Goal: Book appointment/travel/reservation

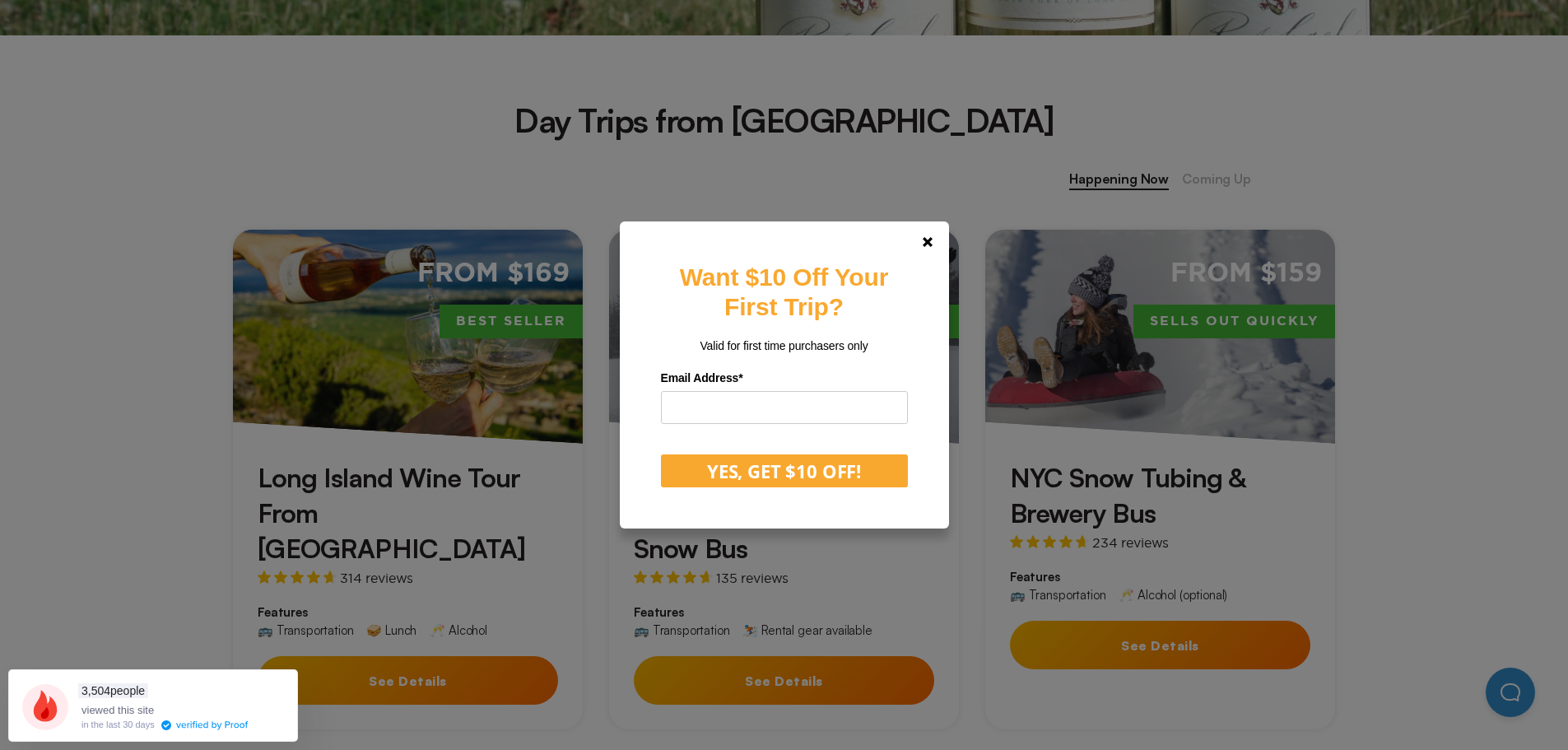
scroll to position [658, 0]
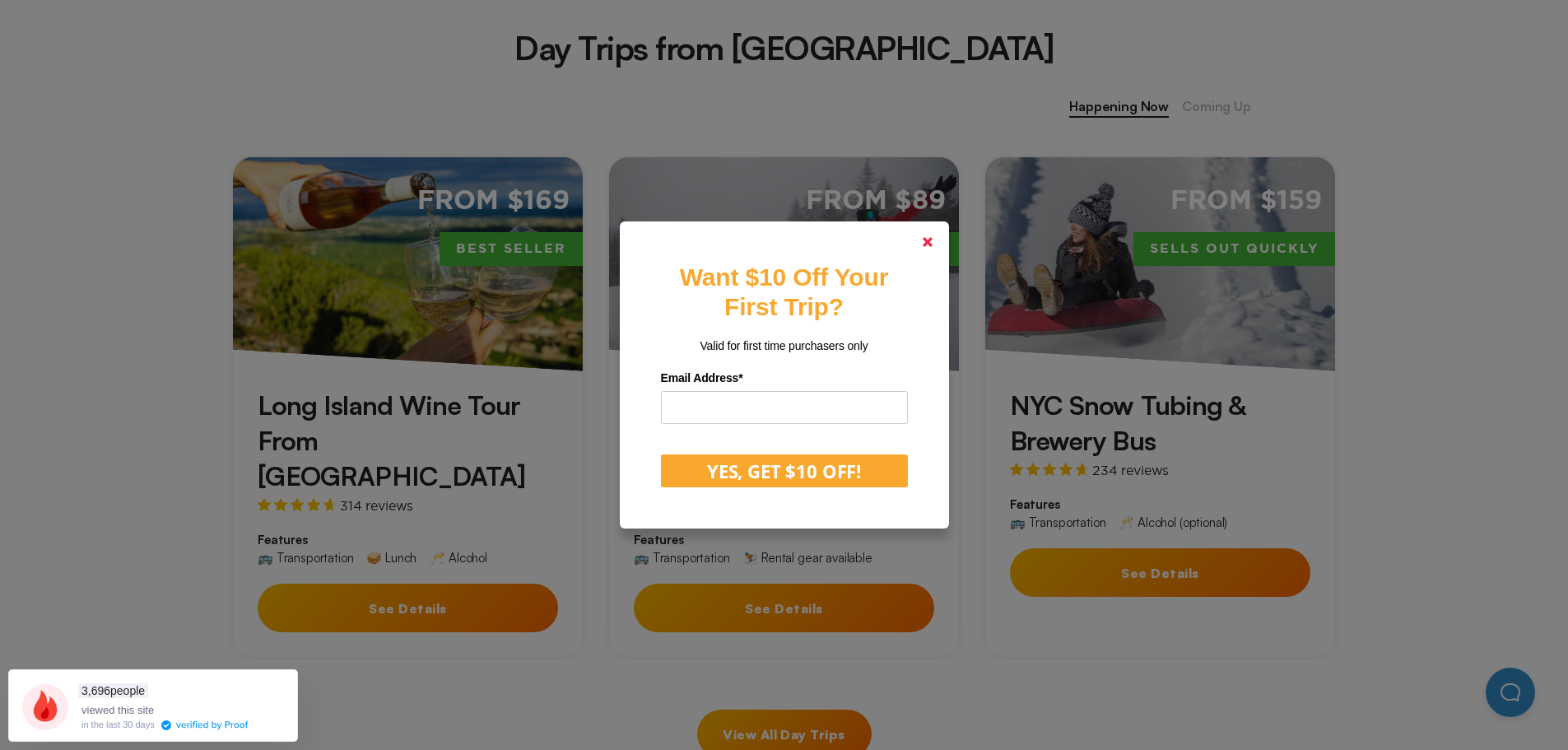
click at [929, 255] on link at bounding box center [927, 242] width 39 height 39
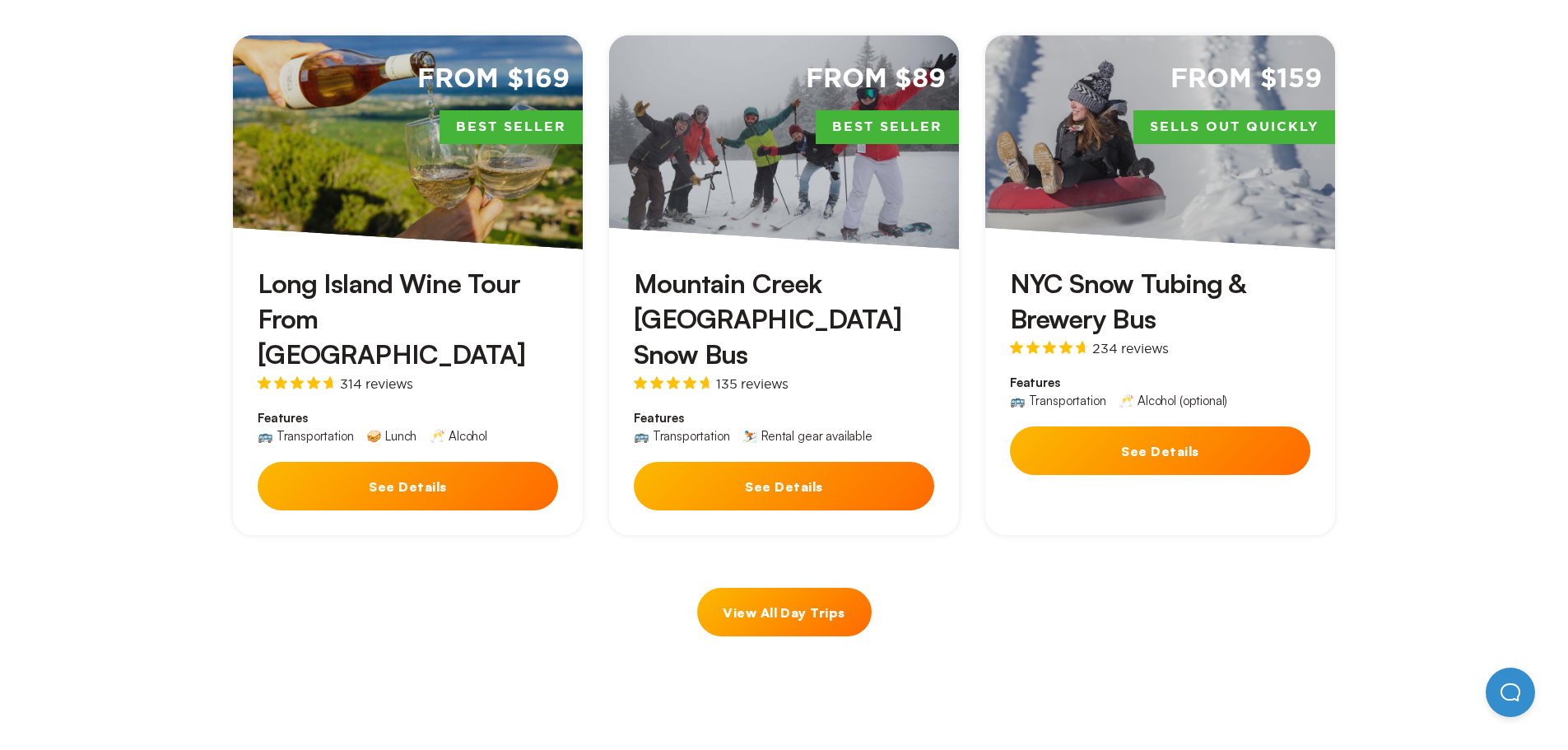
scroll to position [741, 0]
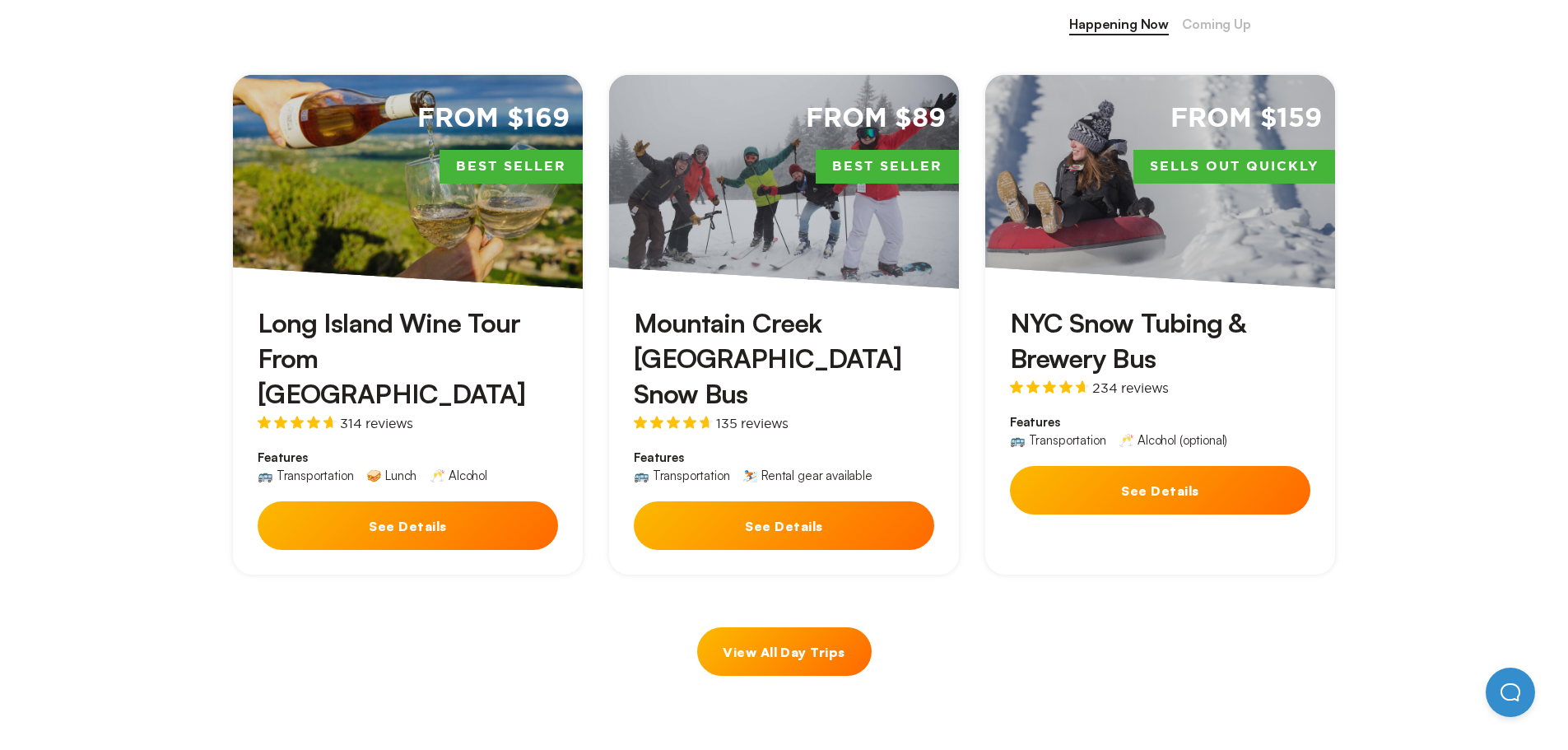
click at [344, 460] on div "Long Island Wine Tour From [GEOGRAPHIC_DATA] 314 reviews Features 🚌 Transportat…" at bounding box center [407, 432] width 350 height 287
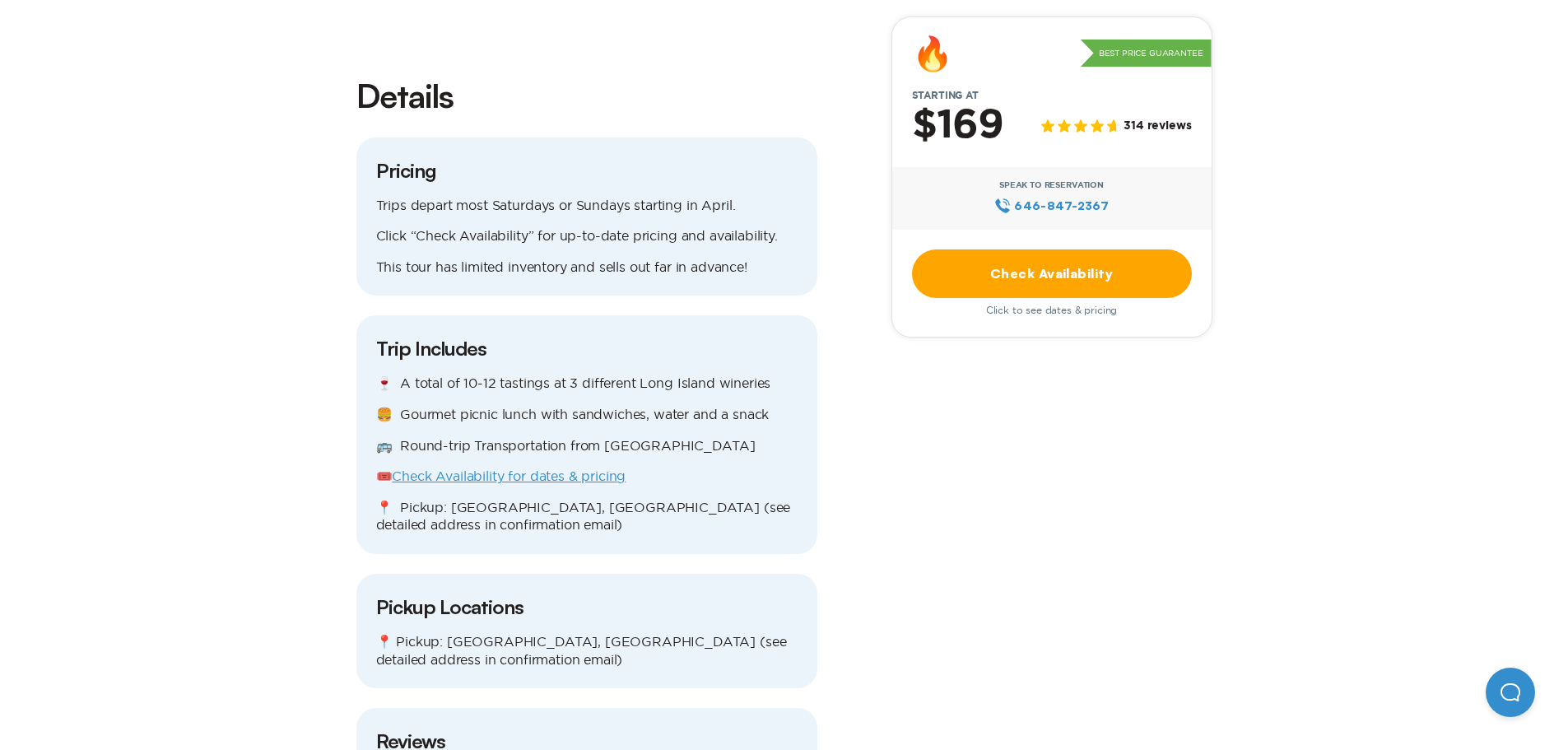
scroll to position [1483, 0]
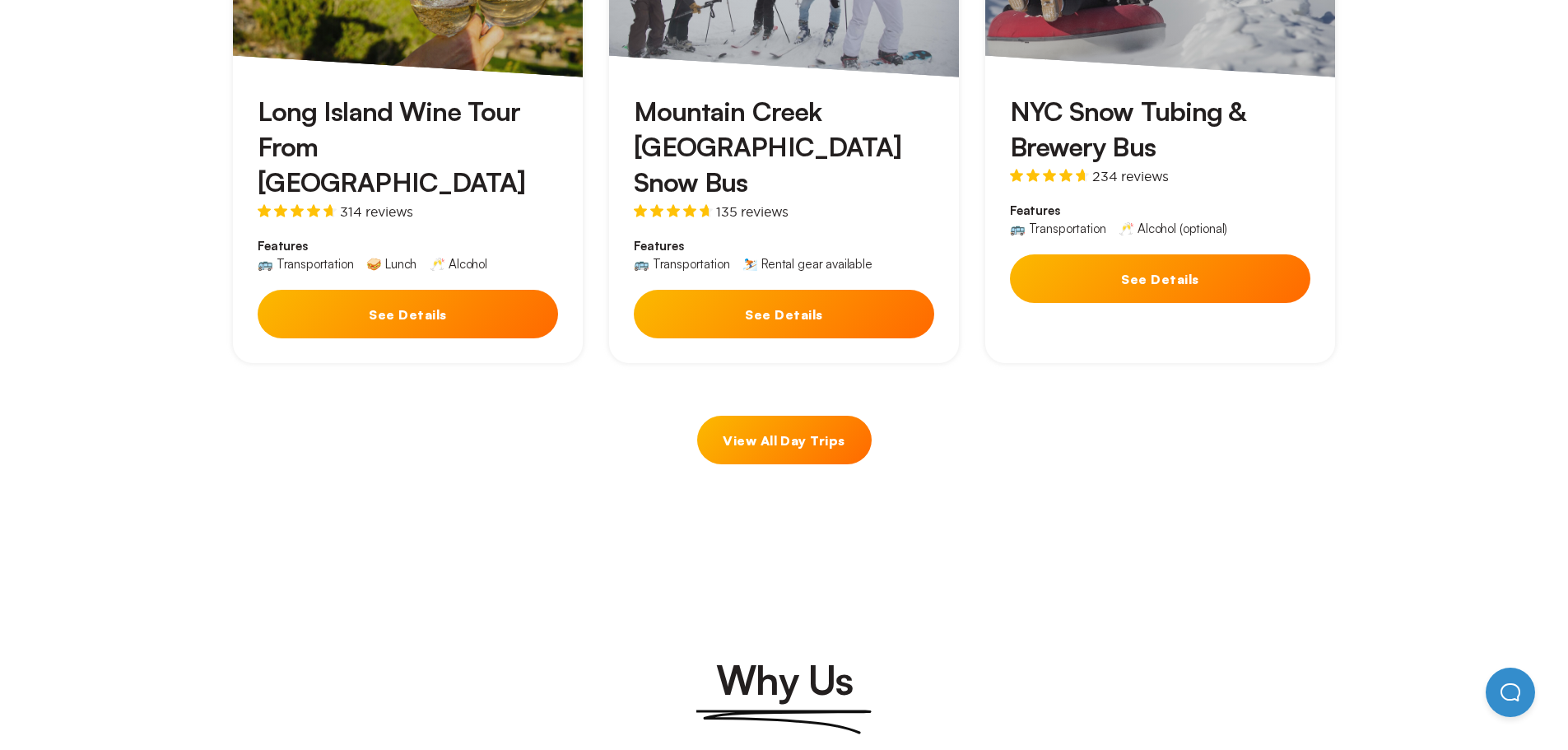
scroll to position [1071, 0]
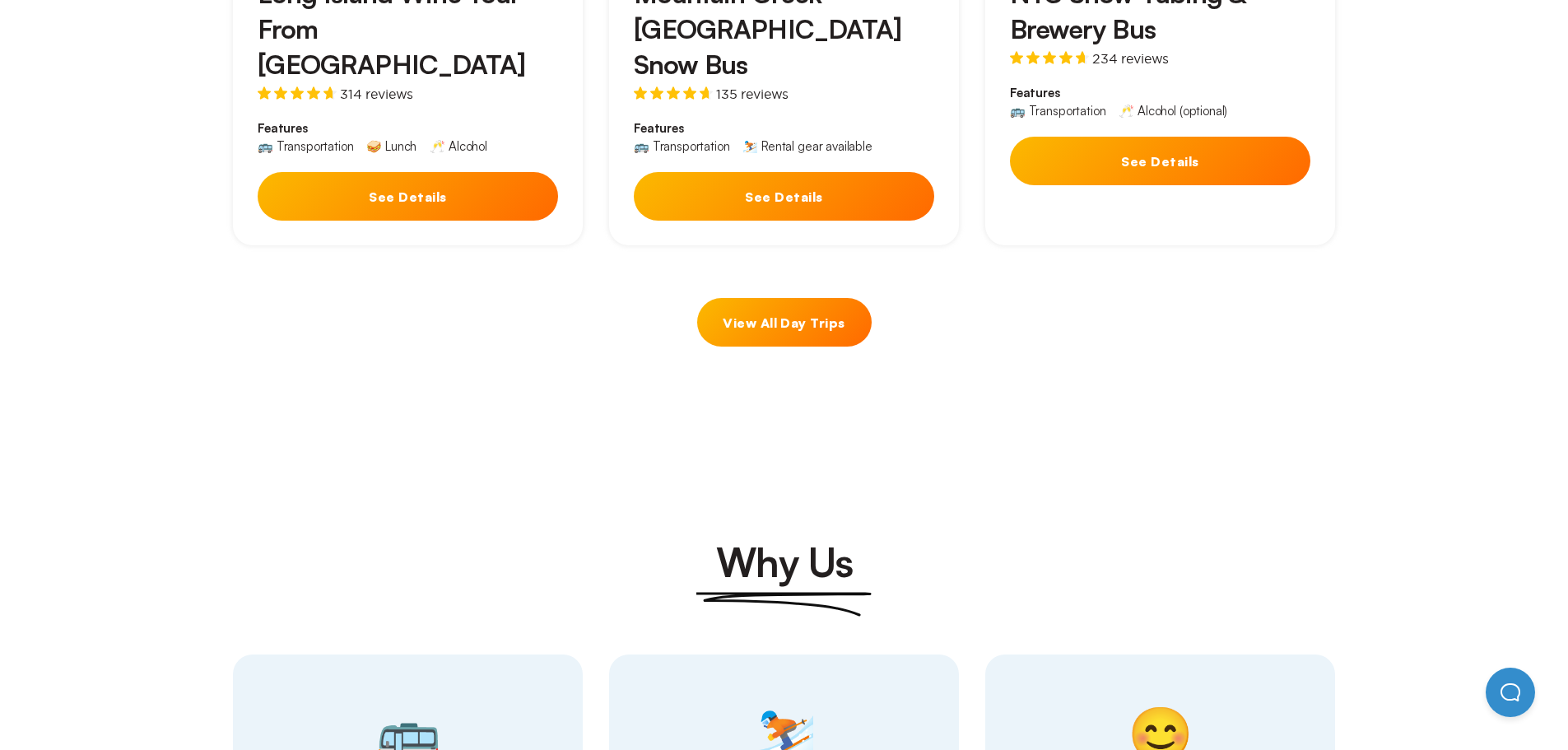
drag, startPoint x: 782, startPoint y: 278, endPoint x: 773, endPoint y: 276, distance: 9.2
click at [784, 299] on link "View All Day Trips" at bounding box center [784, 322] width 175 height 49
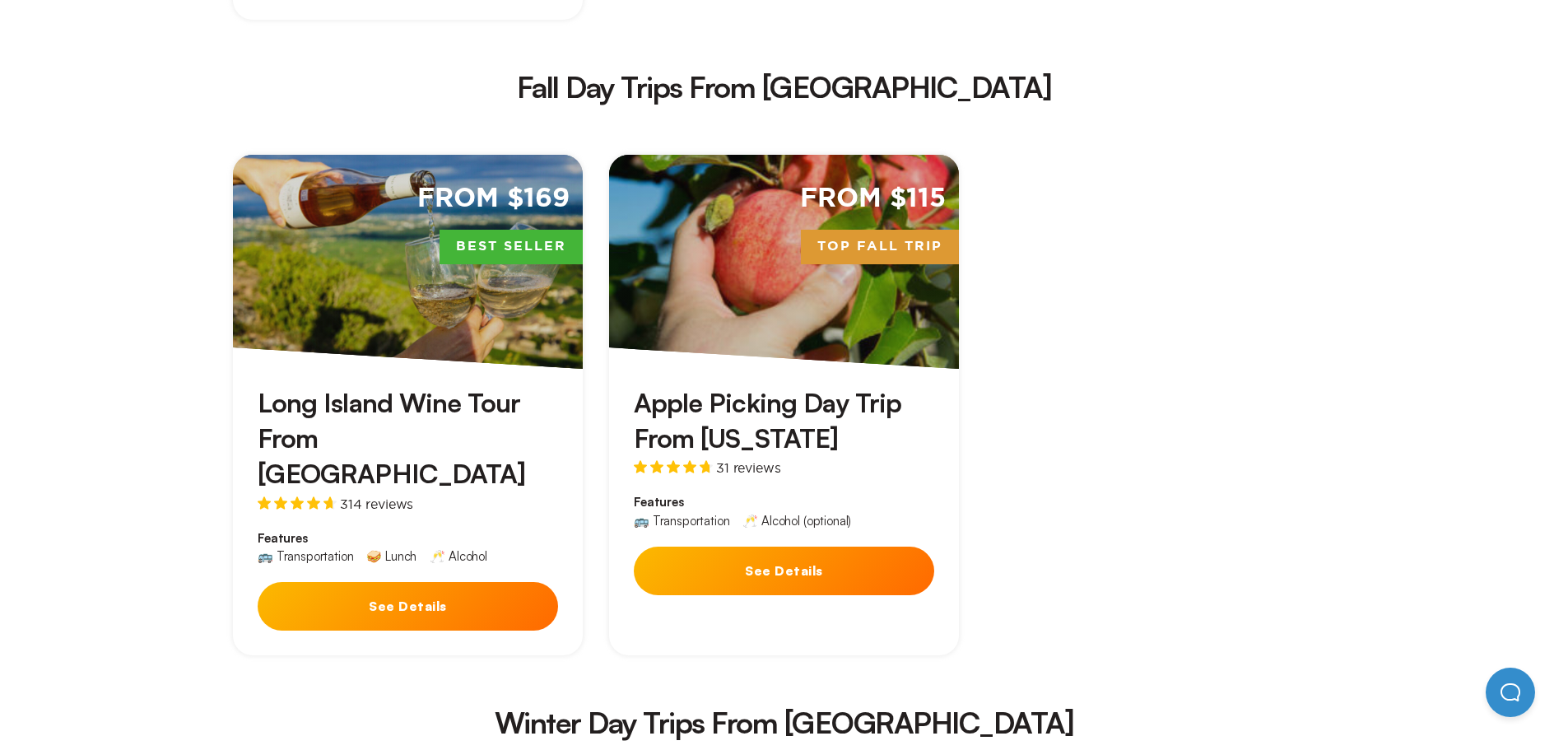
scroll to position [2306, 0]
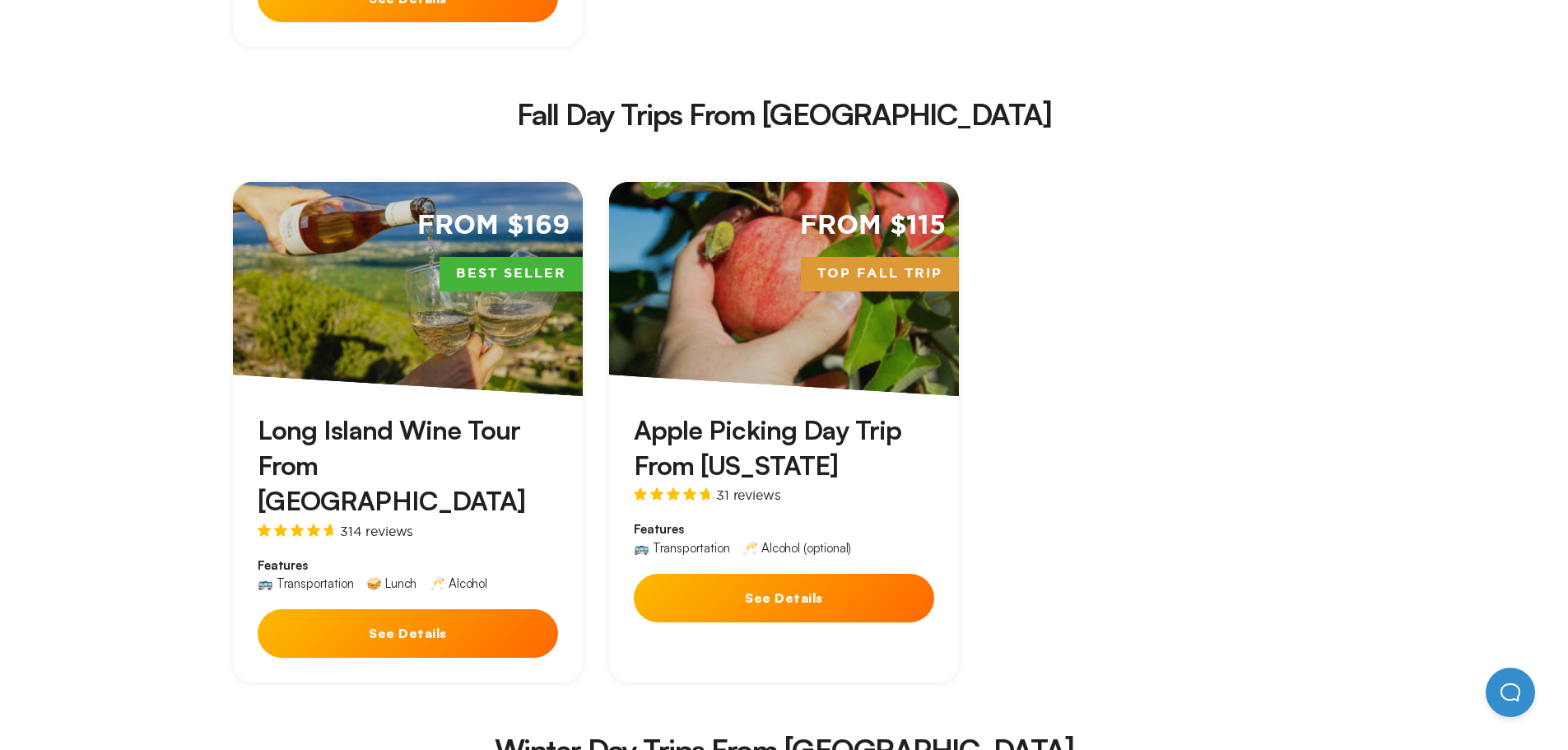
click at [861, 574] on button "See Details" at bounding box center [784, 598] width 300 height 49
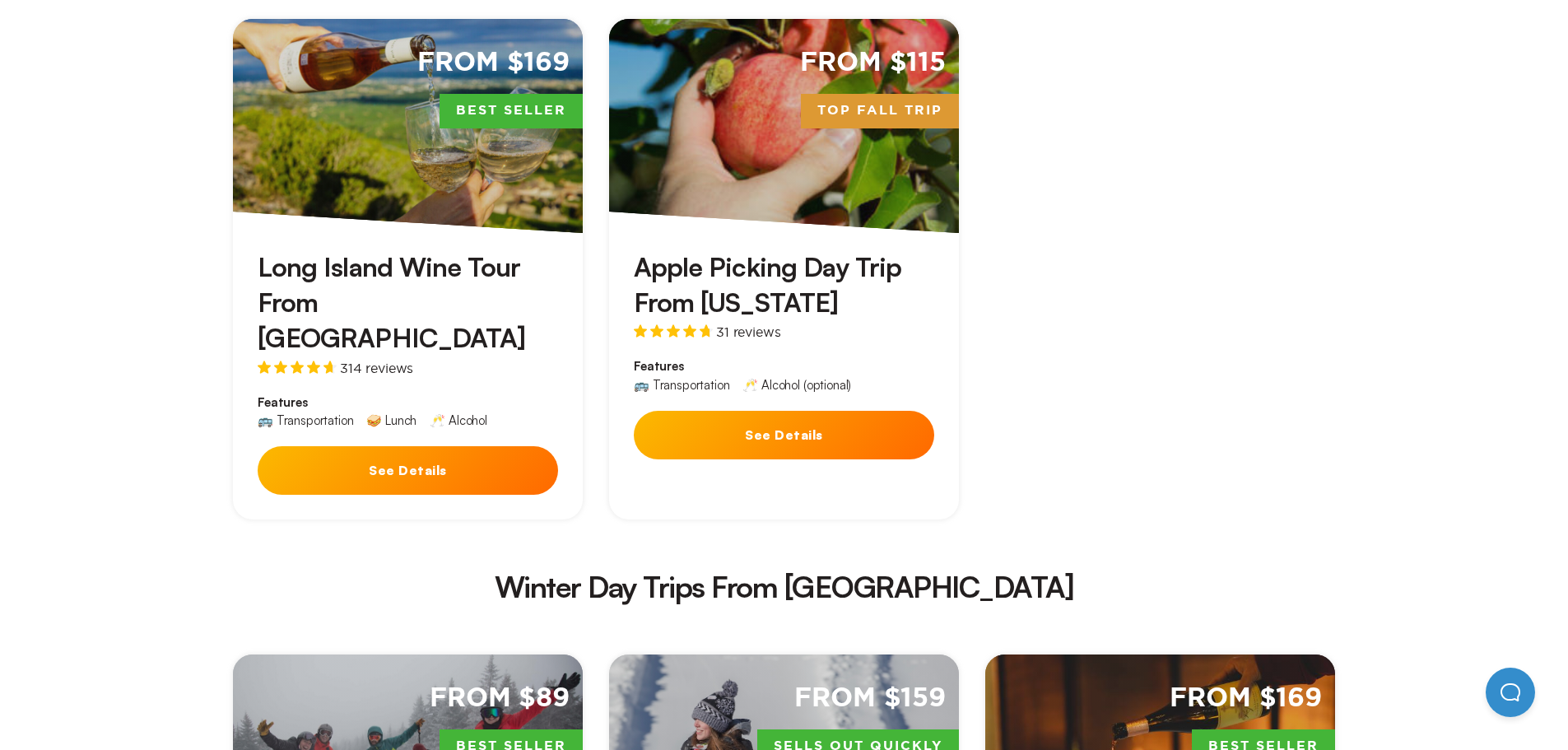
scroll to position [2388, 0]
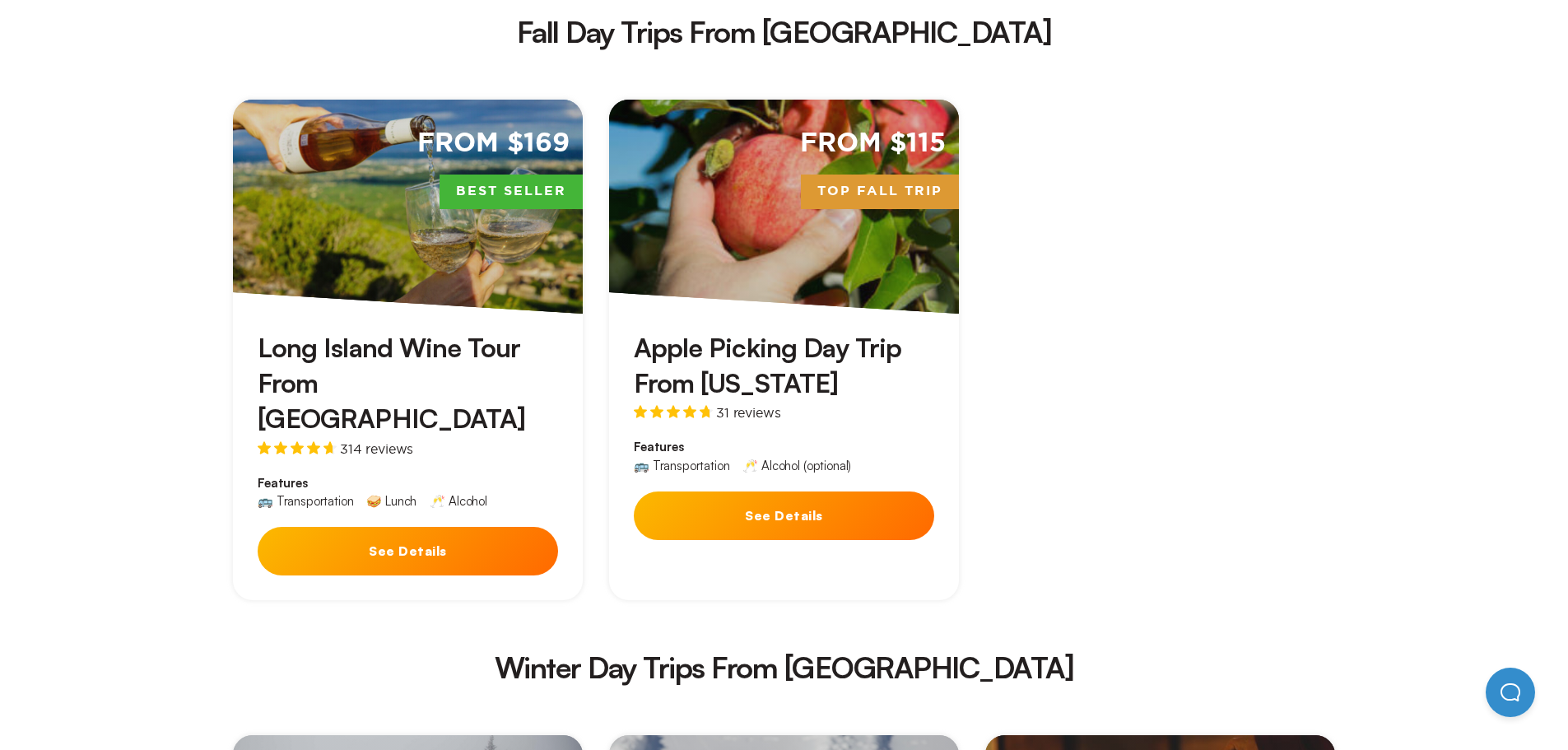
click at [694, 405] on icon at bounding box center [689, 411] width 13 height 13
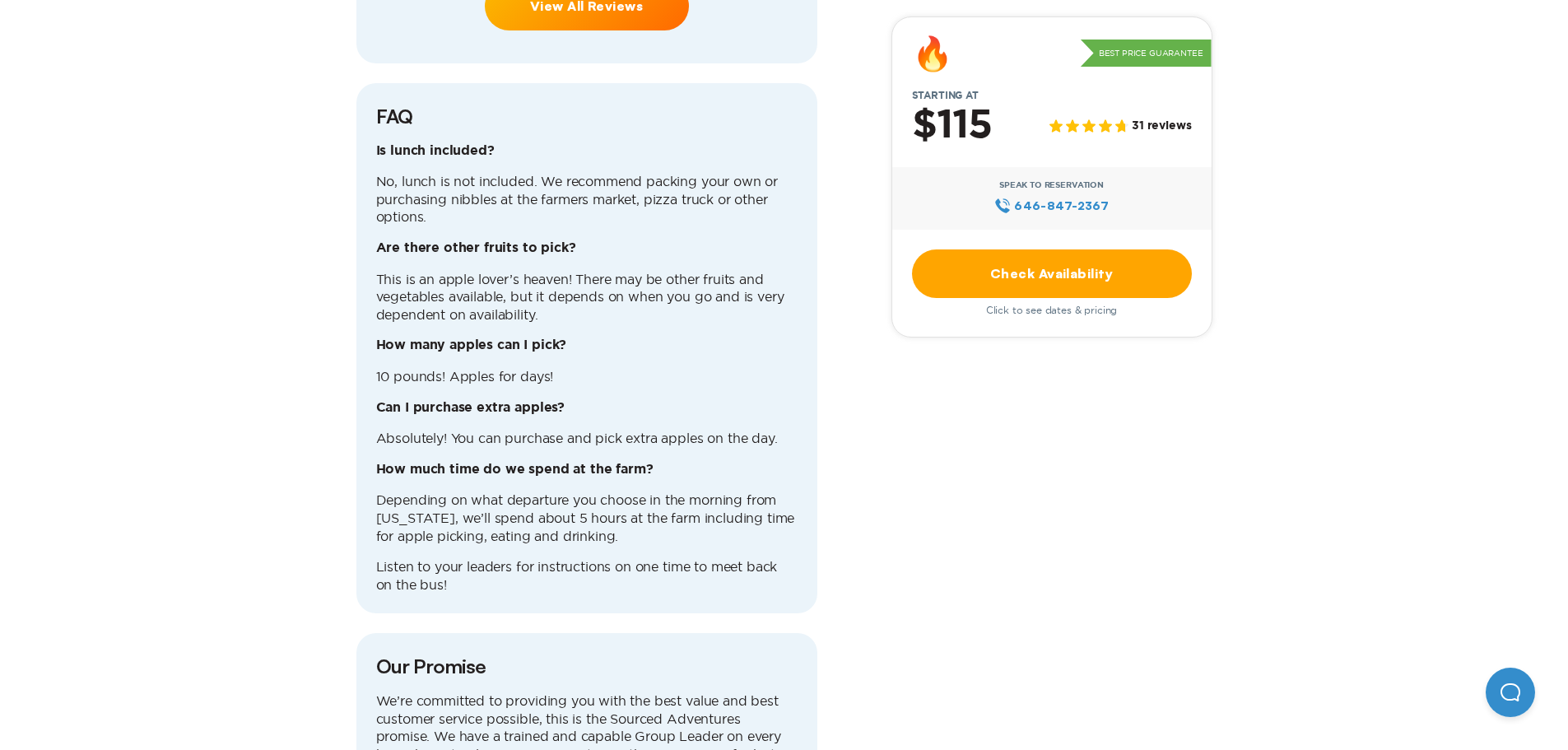
scroll to position [4200, 0]
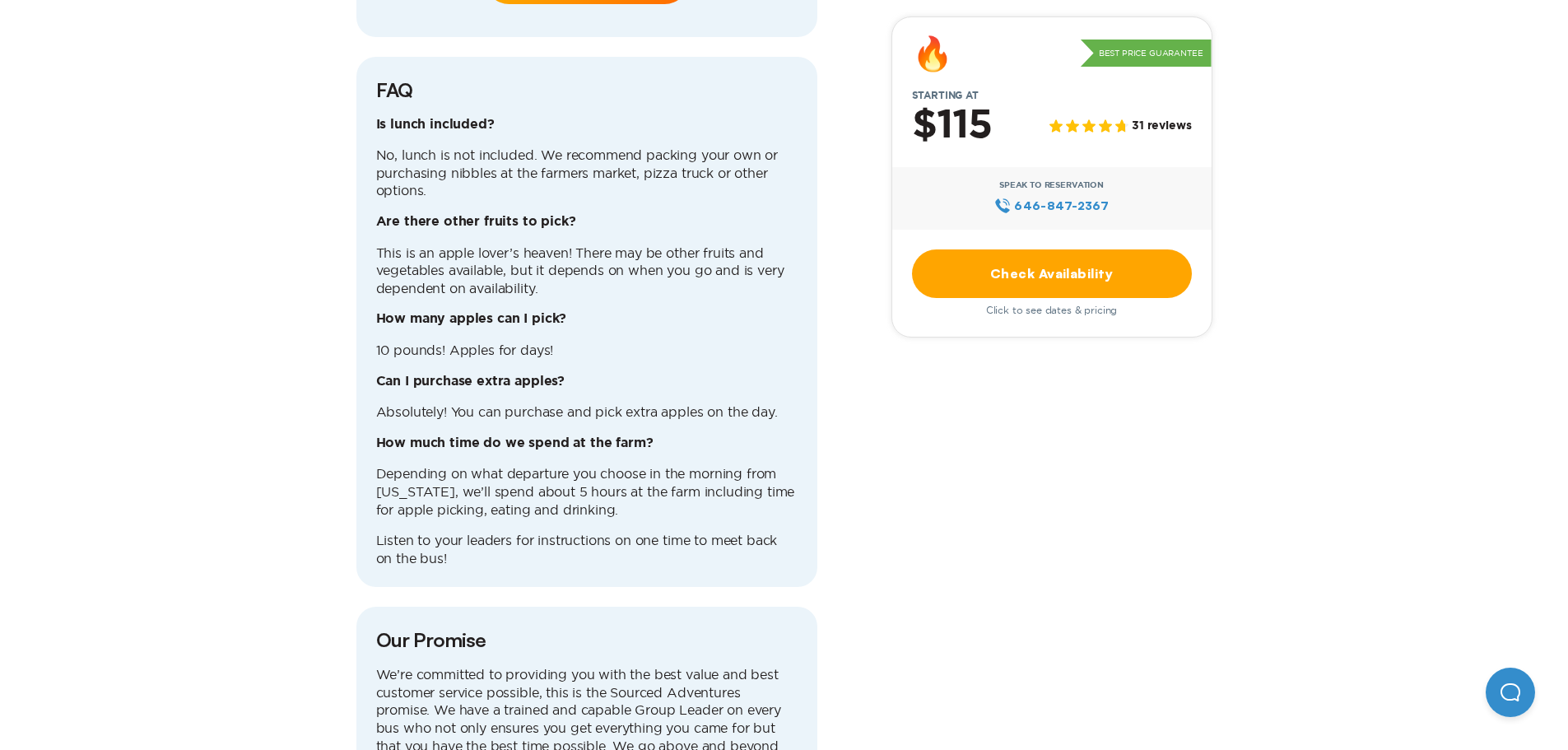
click at [1053, 274] on link "Check Availability" at bounding box center [1052, 273] width 280 height 49
